Goal: Task Accomplishment & Management: Manage account settings

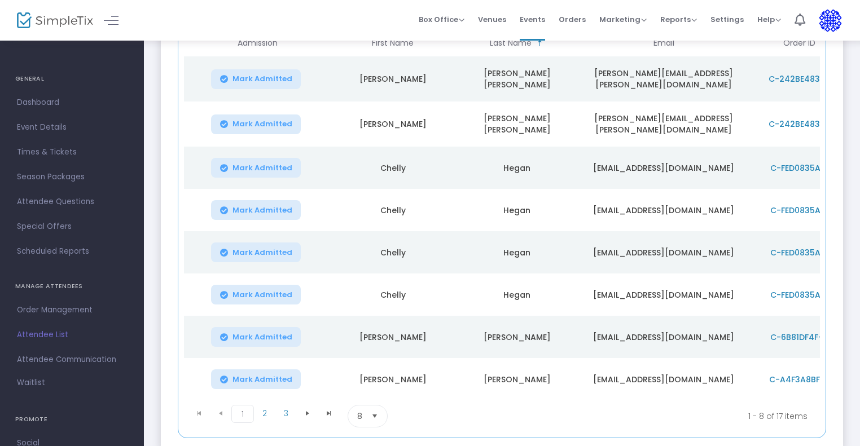
scroll to position [248, 0]
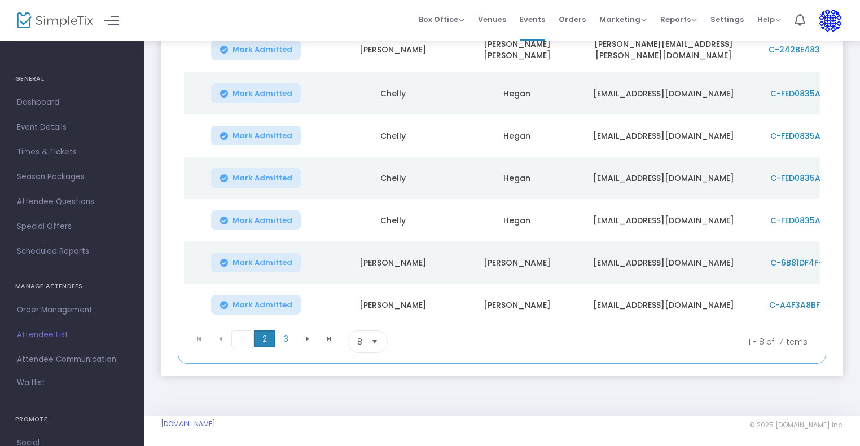
click at [272, 338] on span "2" at bounding box center [264, 339] width 21 height 17
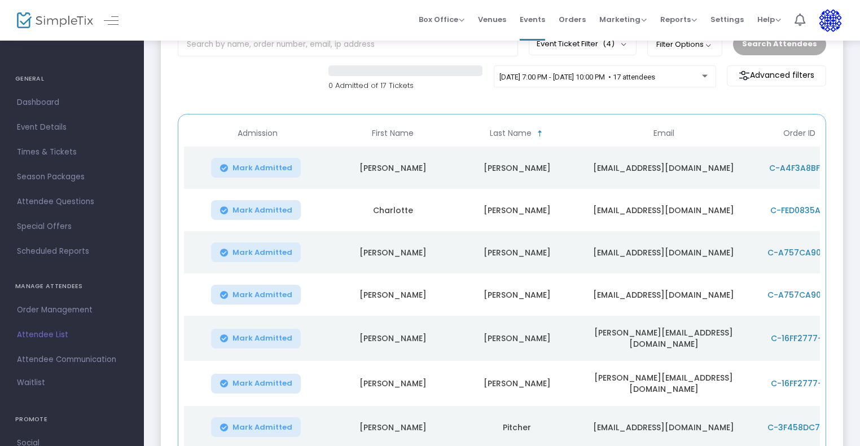
scroll to position [79, 0]
